Goal: Information Seeking & Learning: Learn about a topic

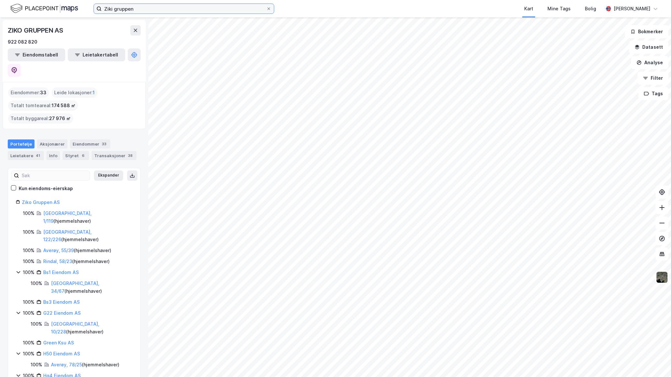
click at [174, 9] on input "Ziki gruppen" at bounding box center [184, 9] width 165 height 10
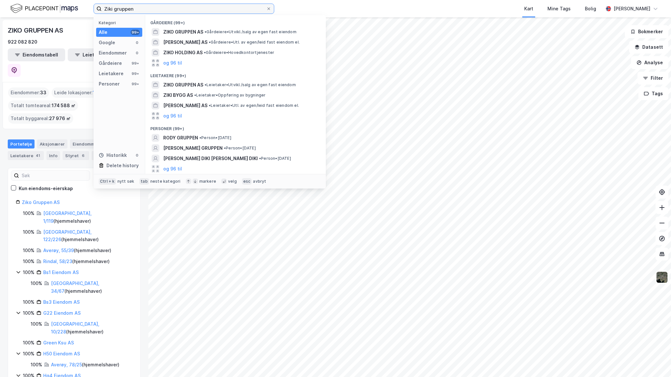
click at [173, 8] on input "Ziki gruppen" at bounding box center [184, 9] width 165 height 10
click at [171, 7] on input "Ziki gruppen" at bounding box center [184, 9] width 165 height 10
drag, startPoint x: 171, startPoint y: 7, endPoint x: 18, endPoint y: 3, distance: 153.0
click at [21, 6] on div "Ziki gruppen Kategori Alle 99+ Google 0 Eiendommer 0 Gårdeiere 99+ Leietakere 9…" at bounding box center [335, 8] width 671 height 17
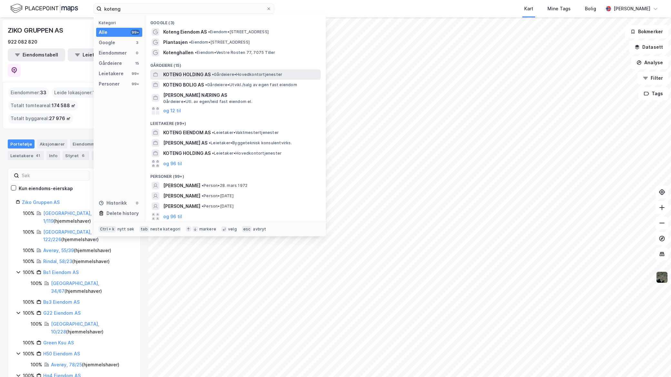
click at [223, 74] on span "• Gårdeiere • Hovedkontortjenester" at bounding box center [247, 74] width 70 height 5
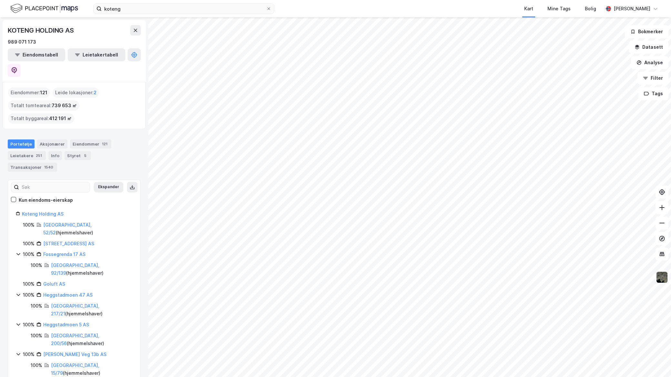
click at [498, 0] on html "koteng Kart Mine Tags Bolig [PERSON_NAME] HOLDING AS 989 071 173 Eiendomstabell…" at bounding box center [335, 188] width 671 height 377
click at [241, 11] on input "koteng" at bounding box center [184, 9] width 165 height 10
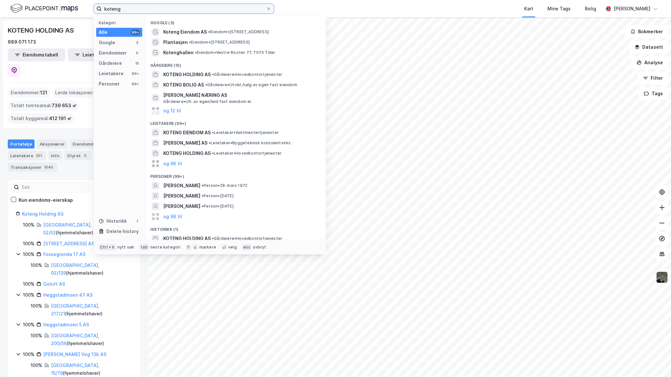
click at [241, 11] on input "koteng" at bounding box center [184, 9] width 165 height 10
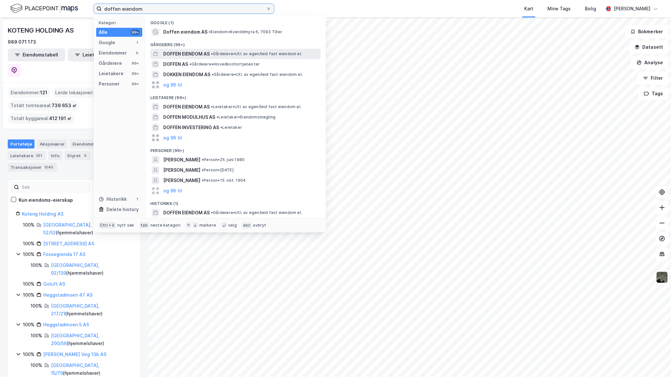
type input "doffen eiendom"
click at [232, 54] on span "• Gårdeiere • Utl. av egen/leid fast eiendom el." at bounding box center [256, 53] width 91 height 5
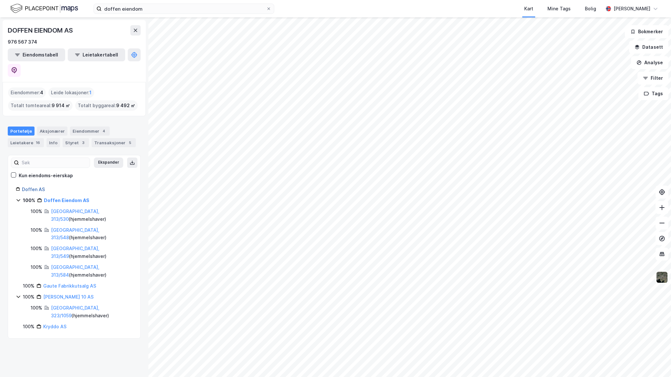
click at [30, 187] on link "Doffen AS" at bounding box center [33, 189] width 23 height 5
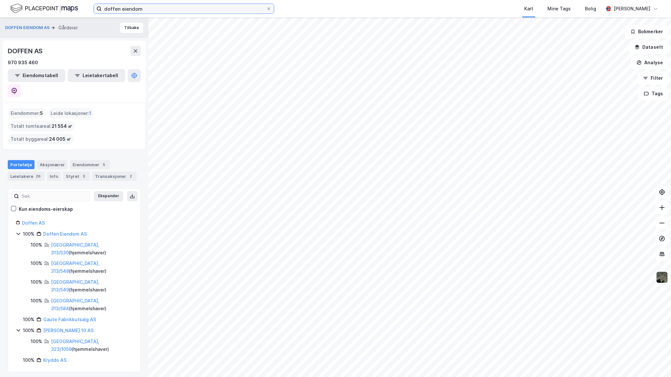
click at [227, 9] on input "doffen eiendom" at bounding box center [184, 9] width 165 height 10
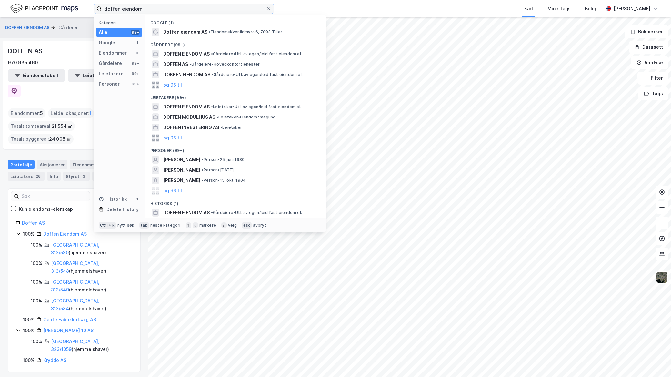
click at [227, 9] on input "doffen eiendom" at bounding box center [184, 9] width 165 height 10
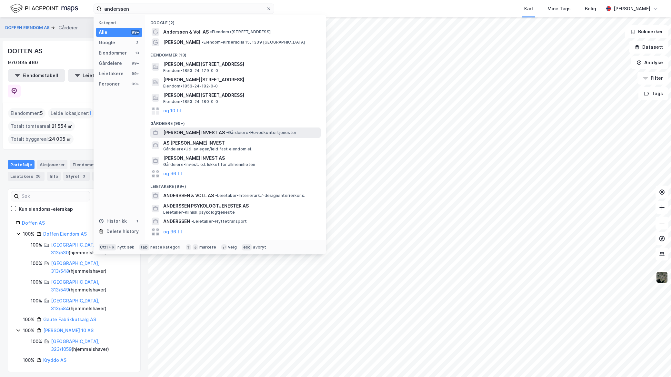
click at [225, 136] on span "[PERSON_NAME] INVEST AS" at bounding box center [194, 133] width 62 height 8
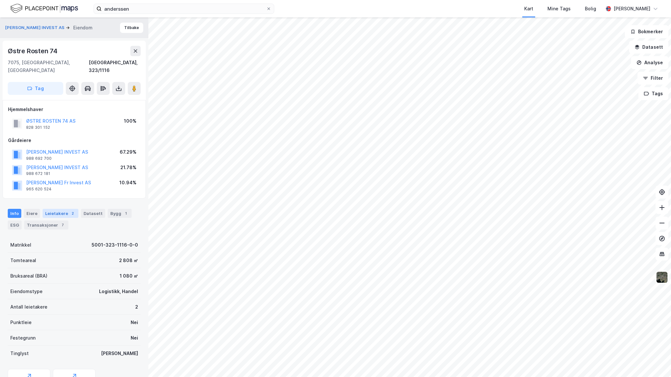
click at [64, 209] on div "Leietakere 2" at bounding box center [61, 213] width 36 height 9
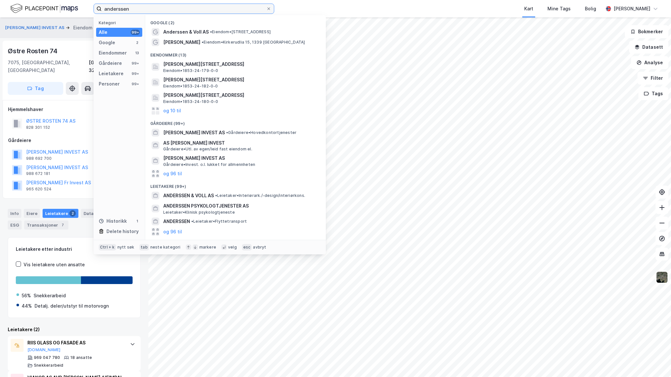
click at [167, 5] on input "anderssen" at bounding box center [184, 9] width 165 height 10
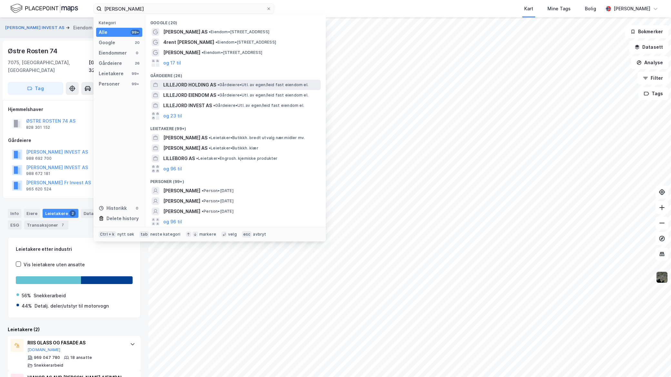
click at [212, 81] on span "LILLEJORD HOLDING AS" at bounding box center [189, 85] width 53 height 8
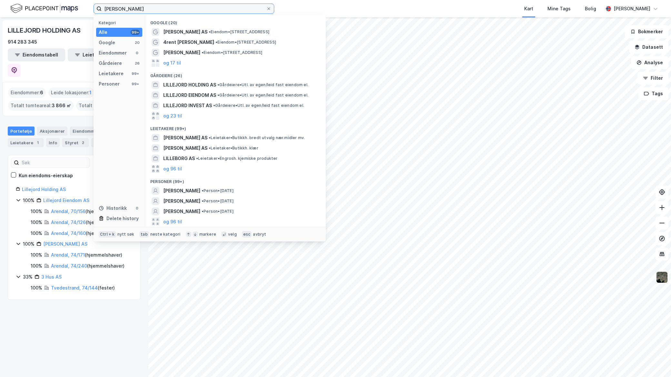
click at [144, 12] on input "[PERSON_NAME]" at bounding box center [184, 9] width 165 height 10
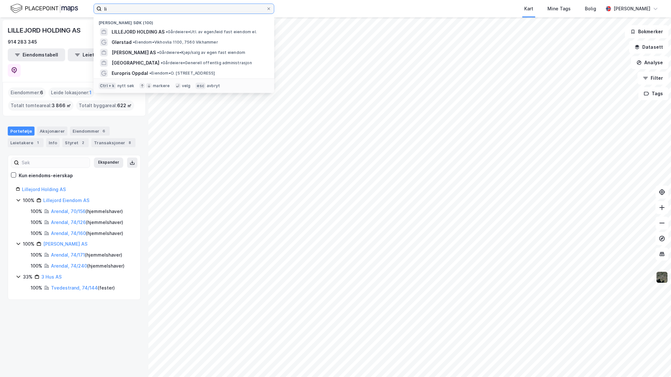
type input "l"
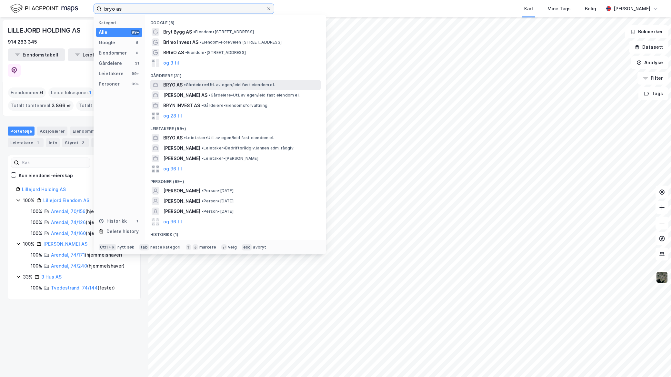
type input "bryo as"
click at [204, 82] on span "• Gårdeiere • Utl. av egen/leid fast eiendom el." at bounding box center [229, 84] width 91 height 5
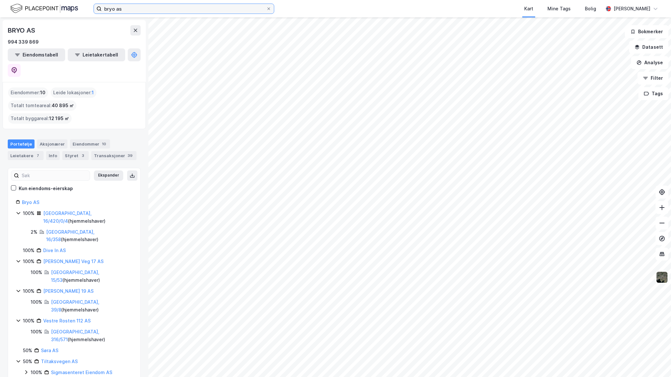
click at [223, 8] on input "bryo as" at bounding box center [184, 9] width 165 height 10
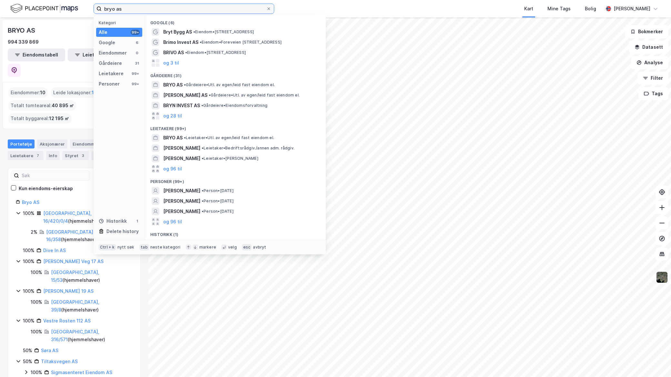
click at [223, 7] on input "bryo as" at bounding box center [184, 9] width 165 height 10
click at [270, 7] on span at bounding box center [268, 8] width 5 height 5
click at [266, 7] on input "bryo as" at bounding box center [184, 9] width 165 height 10
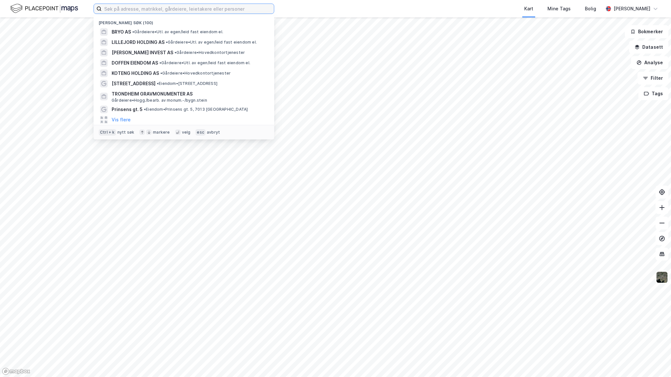
click at [148, 7] on input at bounding box center [188, 9] width 172 height 10
click at [377, 7] on div "Kart Mine Tags Bolig" at bounding box center [454, 8] width 298 height 17
